Goal: Find specific page/section: Find specific page/section

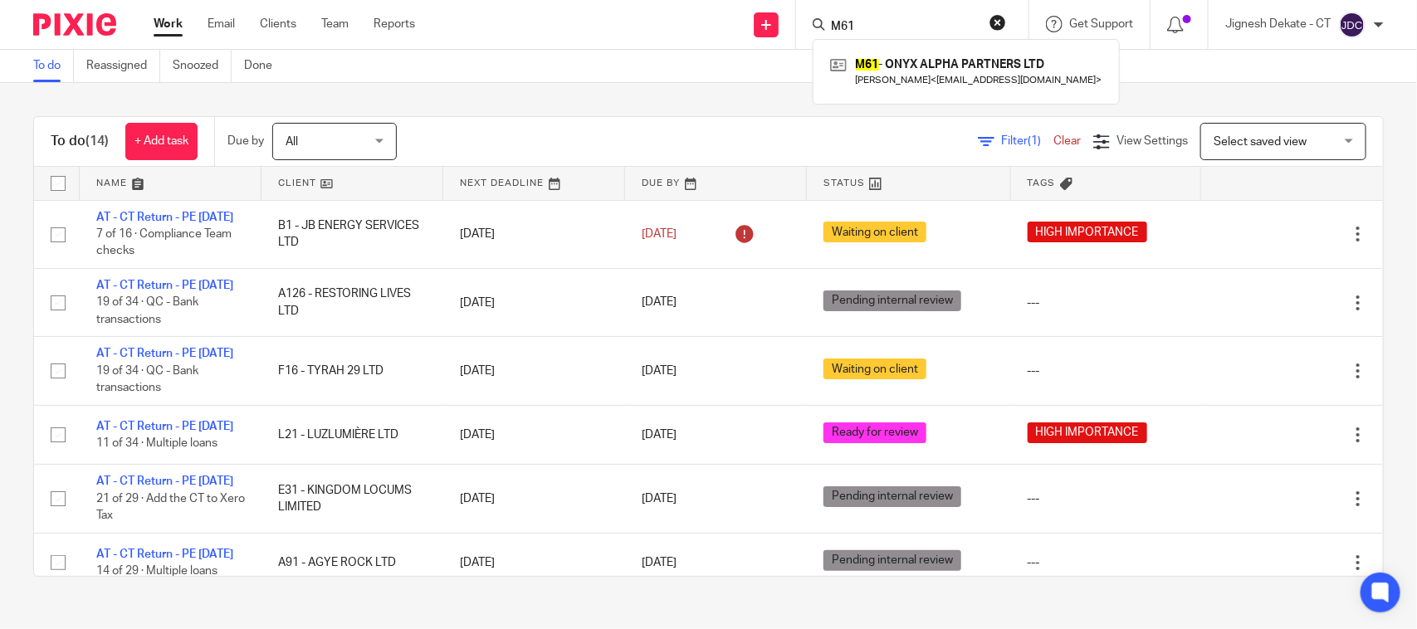
click at [461, 96] on div "To do (14) + Add task Due by All All Today Tomorrow This week Next week This mo…" at bounding box center [708, 346] width 1417 height 527
click at [845, 29] on input "Search" at bounding box center [903, 27] width 149 height 15
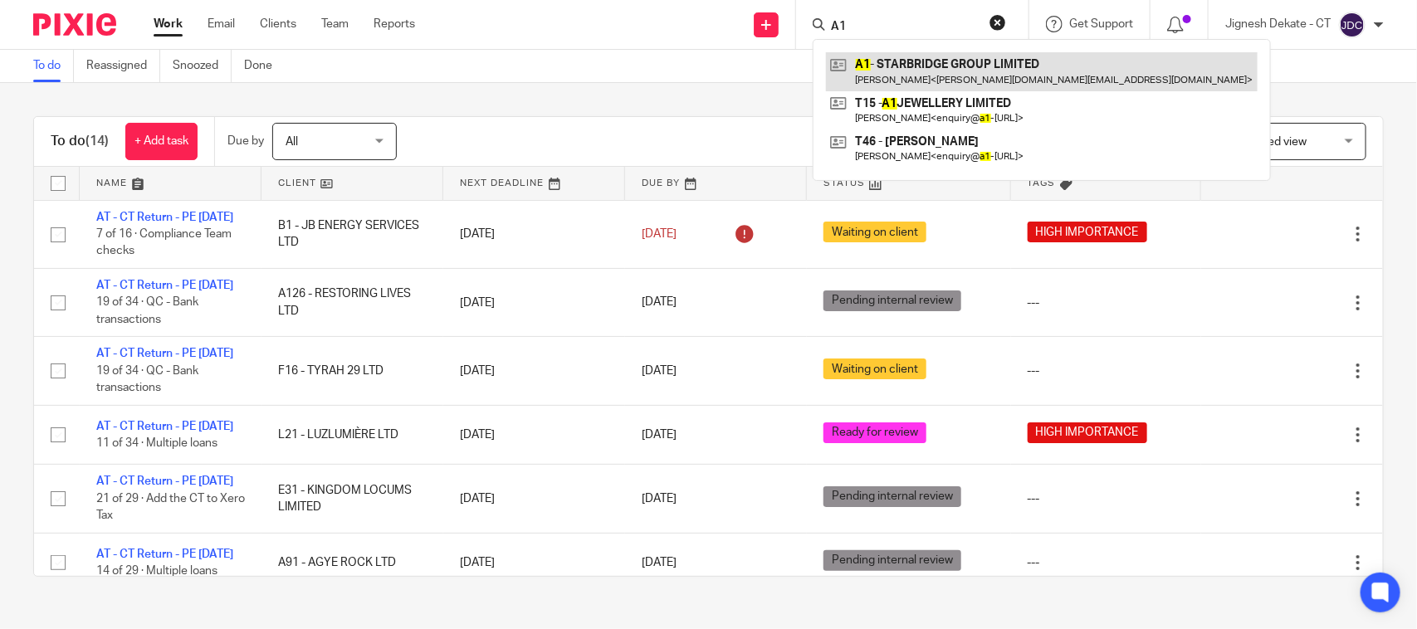
type input "A1"
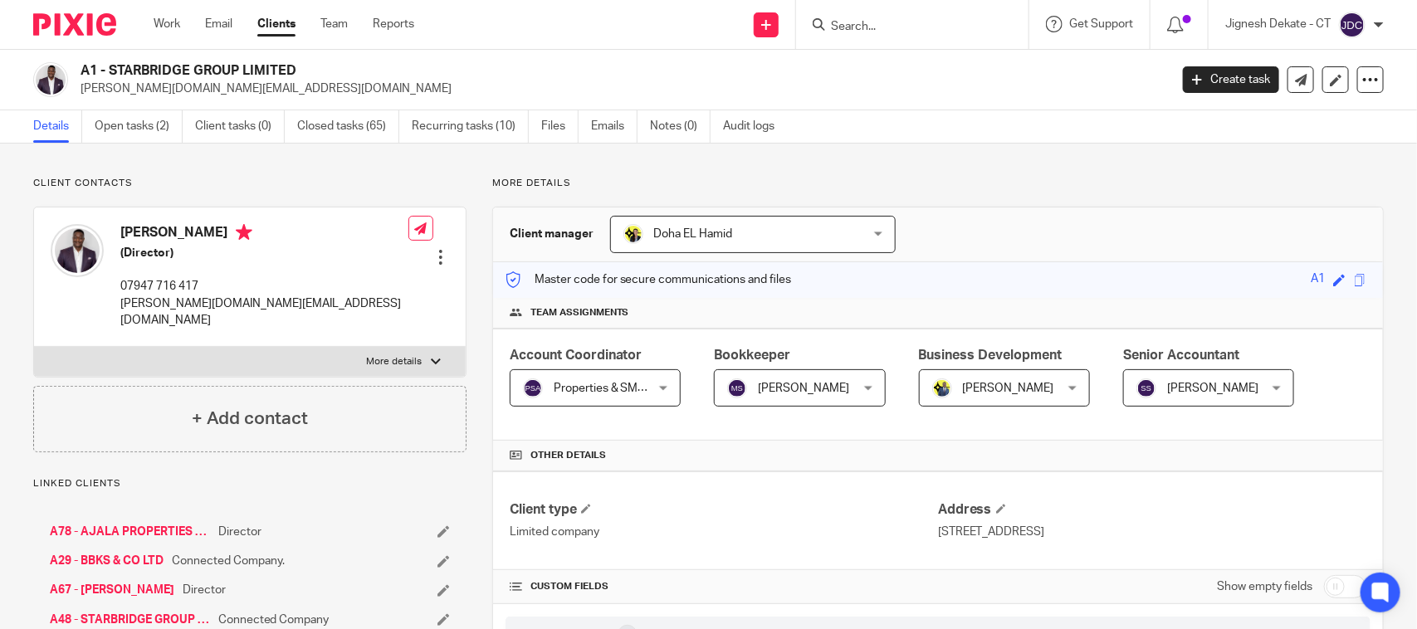
drag, startPoint x: 311, startPoint y: 67, endPoint x: 81, endPoint y: 76, distance: 230.9
click at [81, 76] on h2 "A1 - STARBRIDGE GROUP LIMITED" at bounding box center [511, 70] width 861 height 17
copy h2 "A1 - STARBRIDGE GROUP LIMITED"
